Goal: Check status: Check status

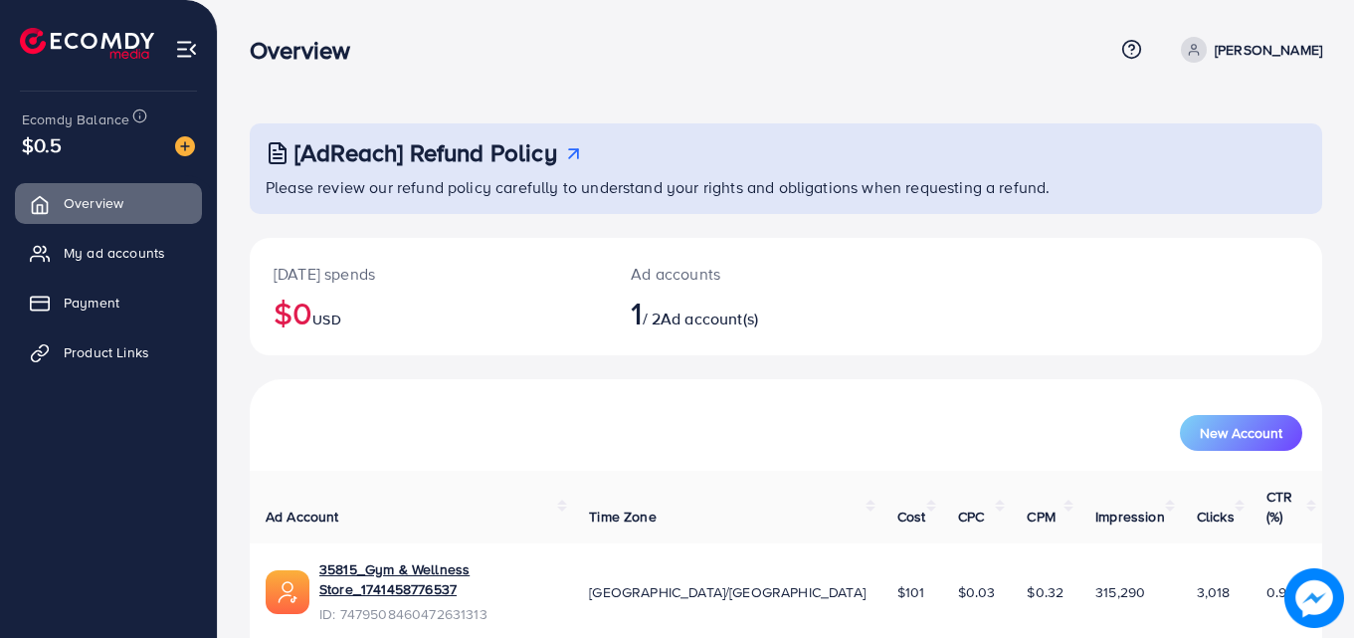
click at [140, 275] on ul "Overview My ad accounts Payment Product Links" at bounding box center [108, 284] width 217 height 219
click at [125, 306] on link "Payment" at bounding box center [108, 303] width 187 height 40
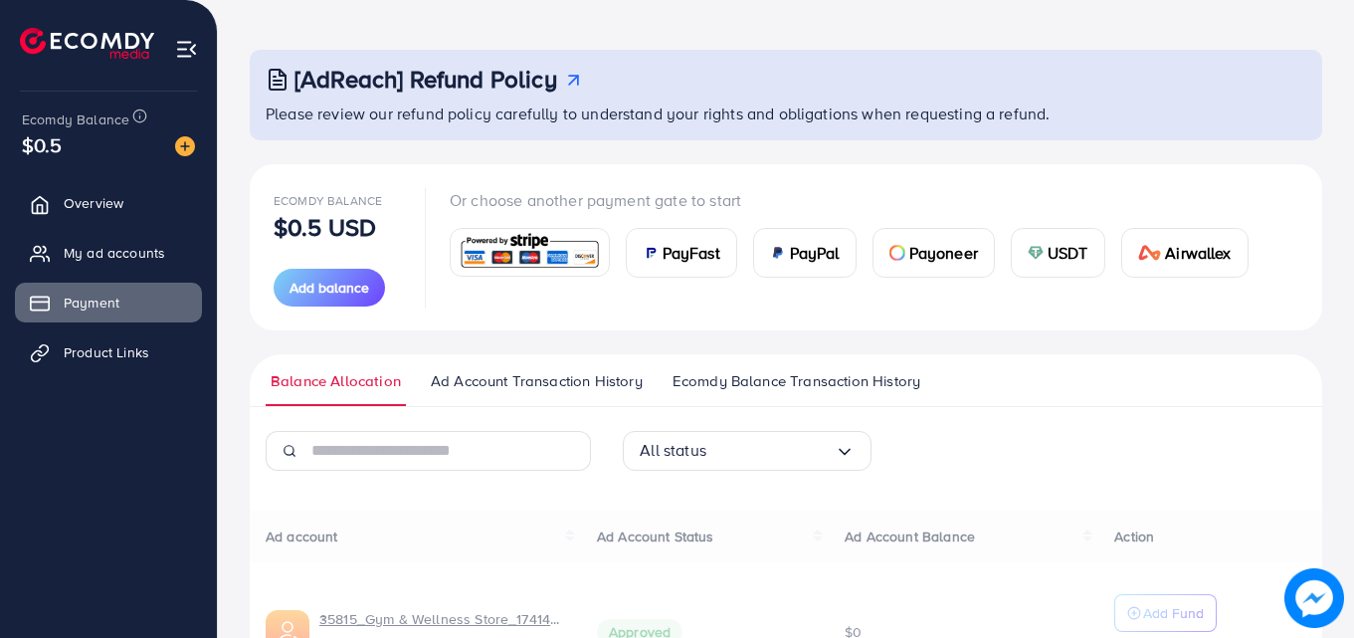
scroll to position [222, 0]
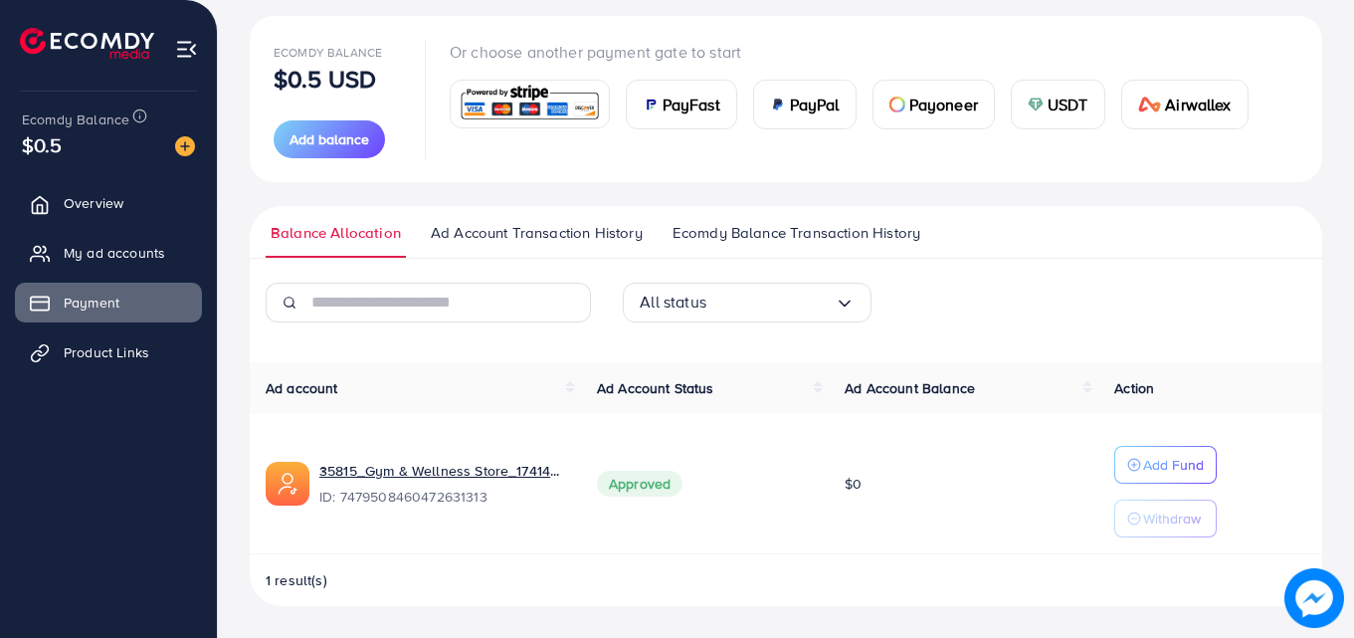
click at [585, 232] on span "Ad Account Transaction History" at bounding box center [537, 233] width 212 height 22
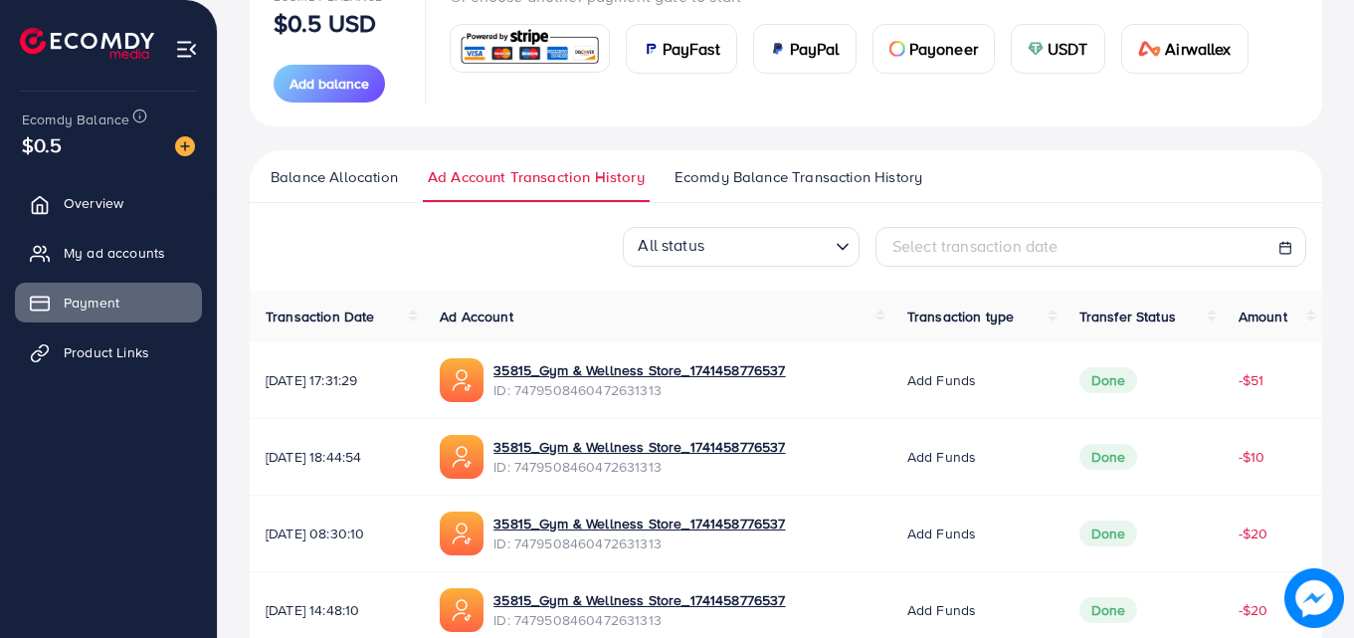
scroll to position [372, 0]
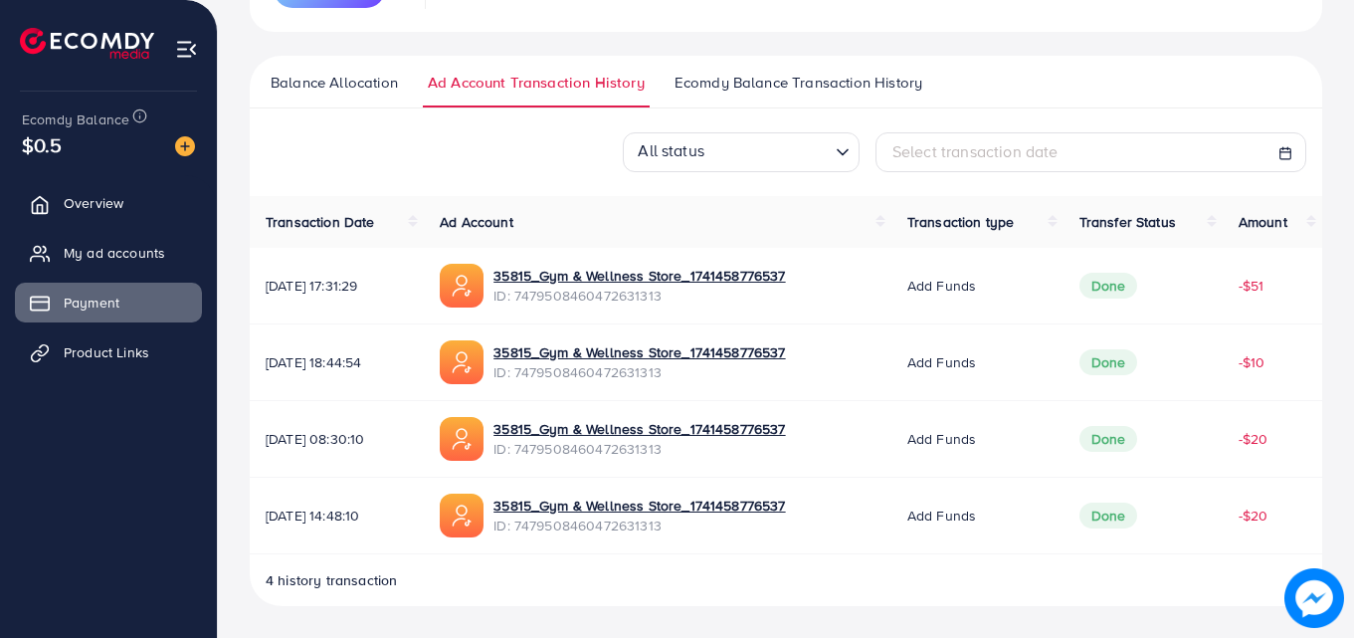
click at [803, 73] on span "Ecomdy Balance Transaction History" at bounding box center [798, 83] width 248 height 22
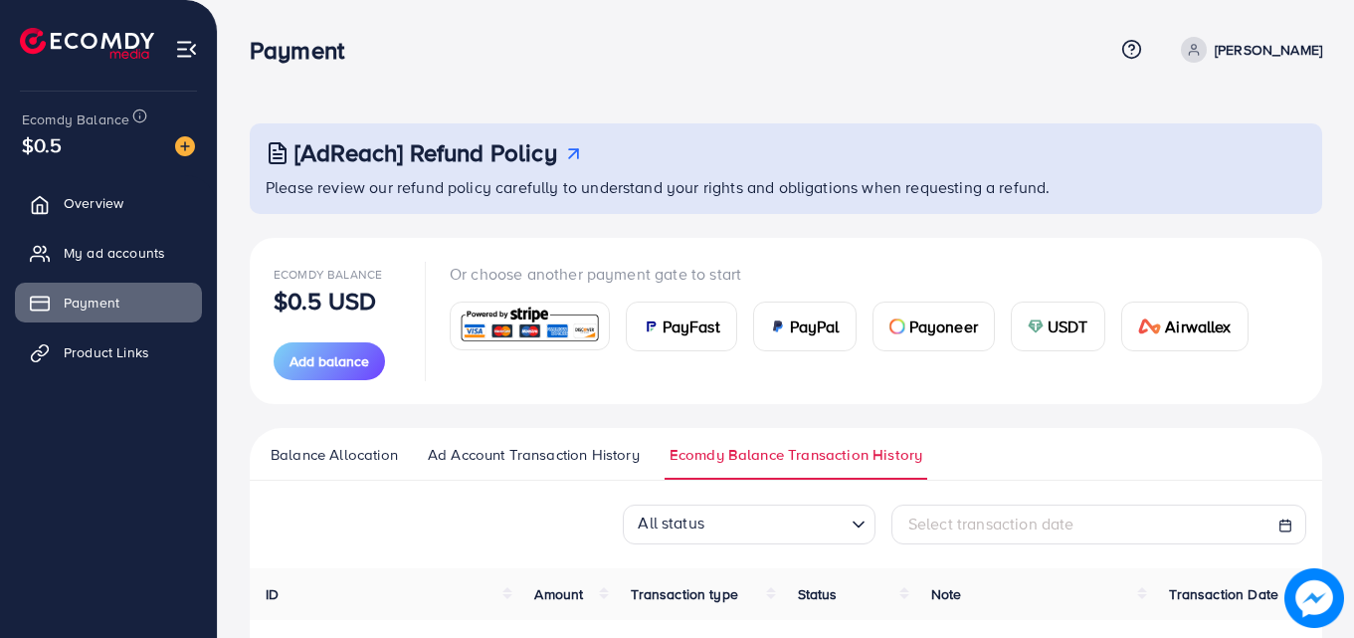
scroll to position [342, 0]
